Goal: Transaction & Acquisition: Purchase product/service

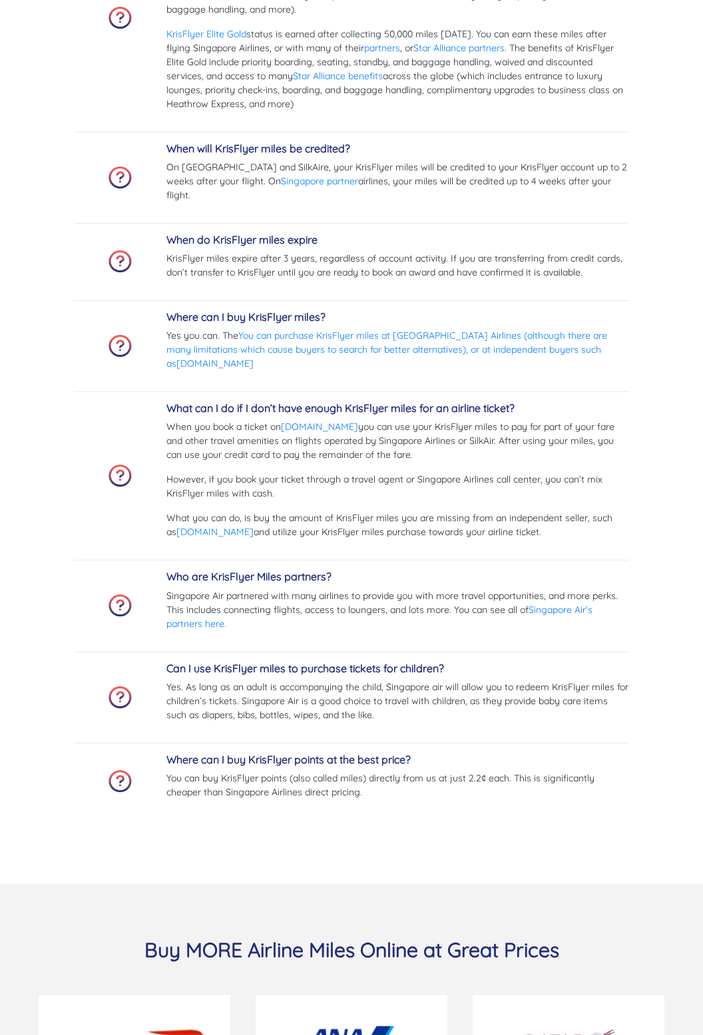
scroll to position [5552, 0]
click at [213, 537] on link "[DOMAIN_NAME]" at bounding box center [214, 531] width 77 height 12
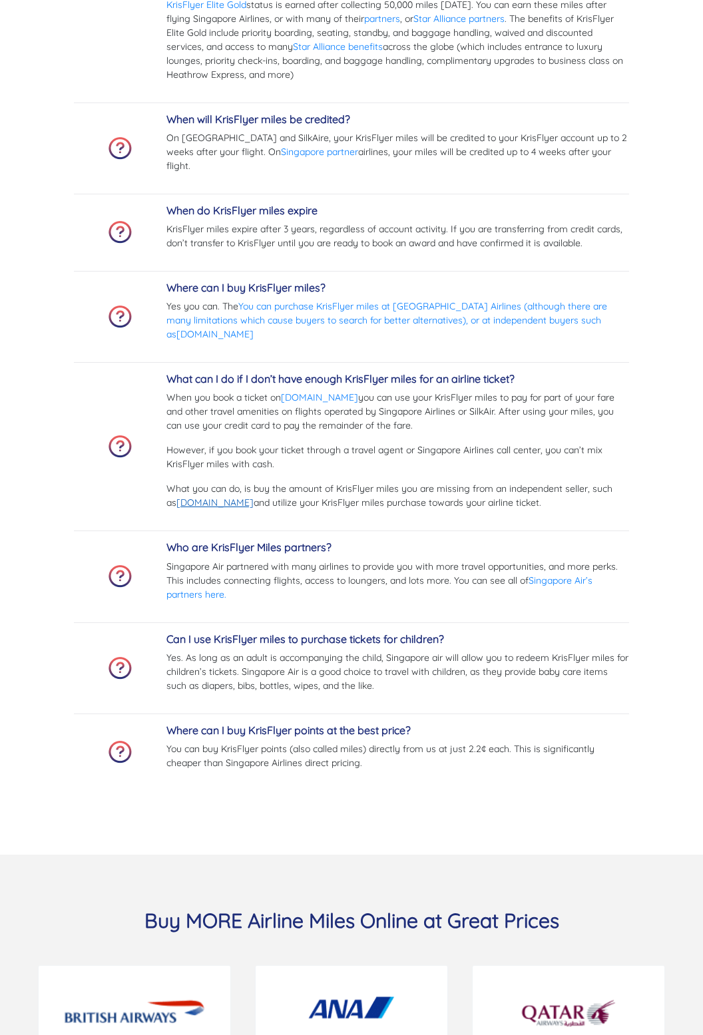
scroll to position [5595, 0]
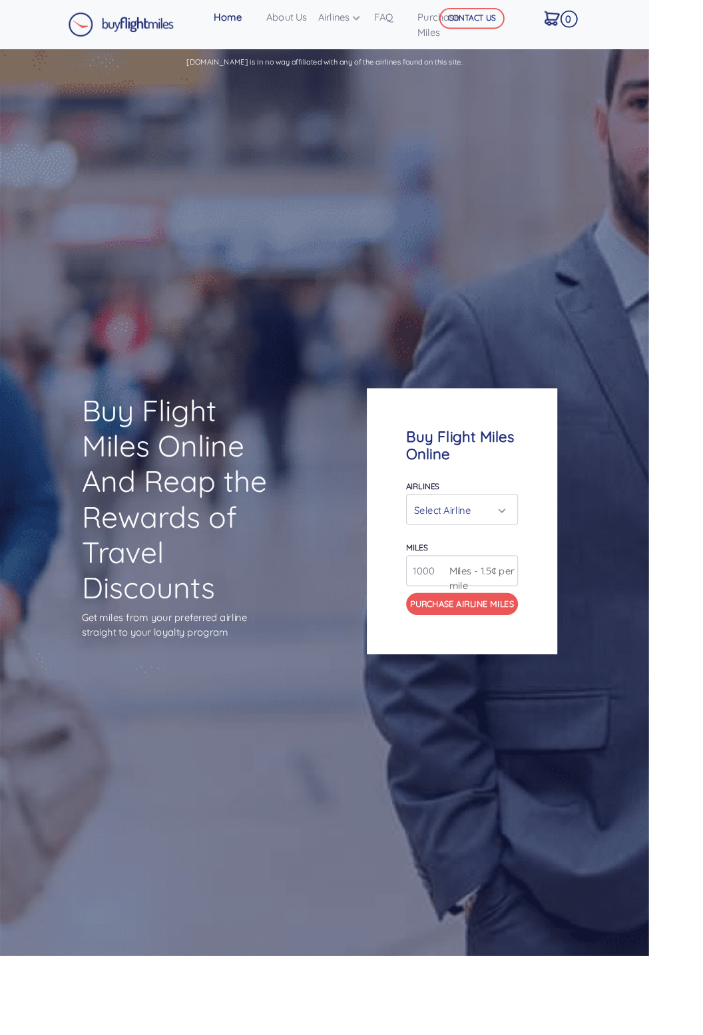
click at [539, 565] on div "Select Airline" at bounding box center [497, 552] width 96 height 25
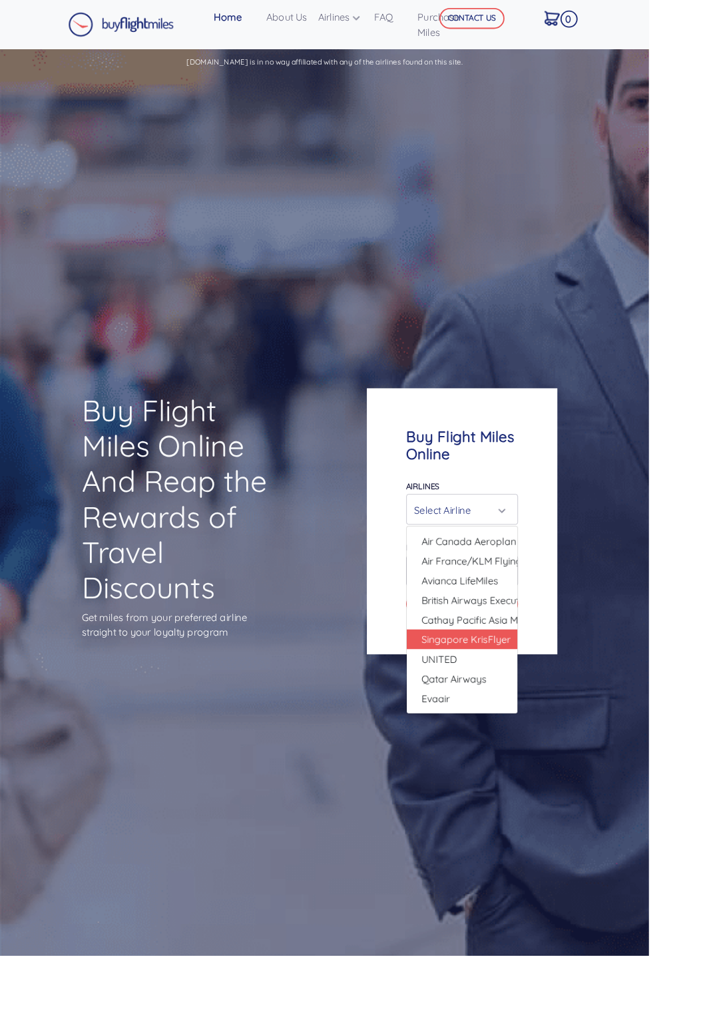
click at [531, 701] on span "Singapore KrisFlyer" at bounding box center [505, 693] width 97 height 16
select select "Singapore KrisFlyer"
type input "80000"
